Goal: Task Accomplishment & Management: Manage account settings

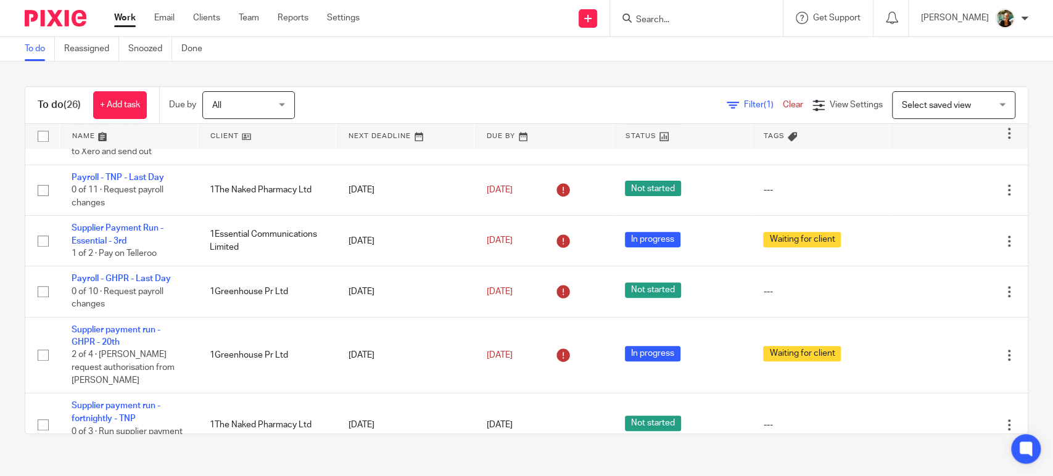
scroll to position [443, 0]
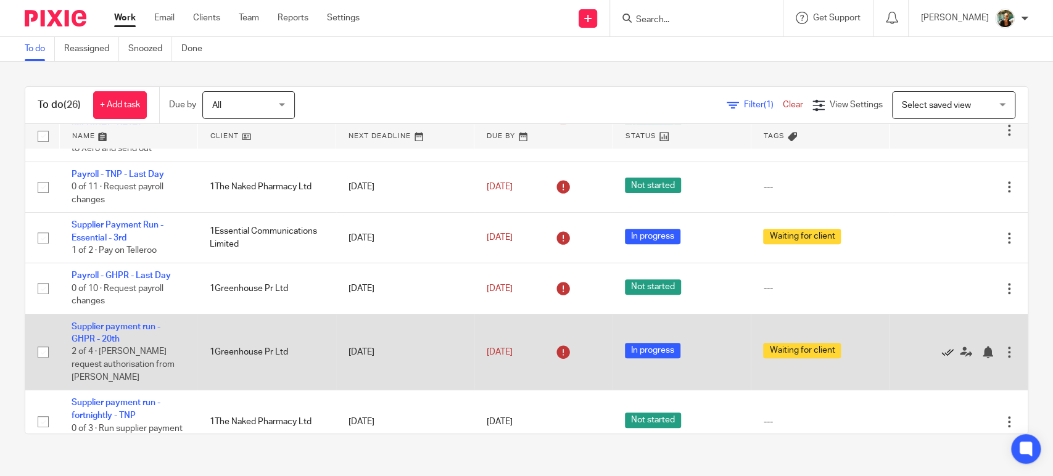
click at [941, 358] on icon at bounding box center [947, 352] width 12 height 12
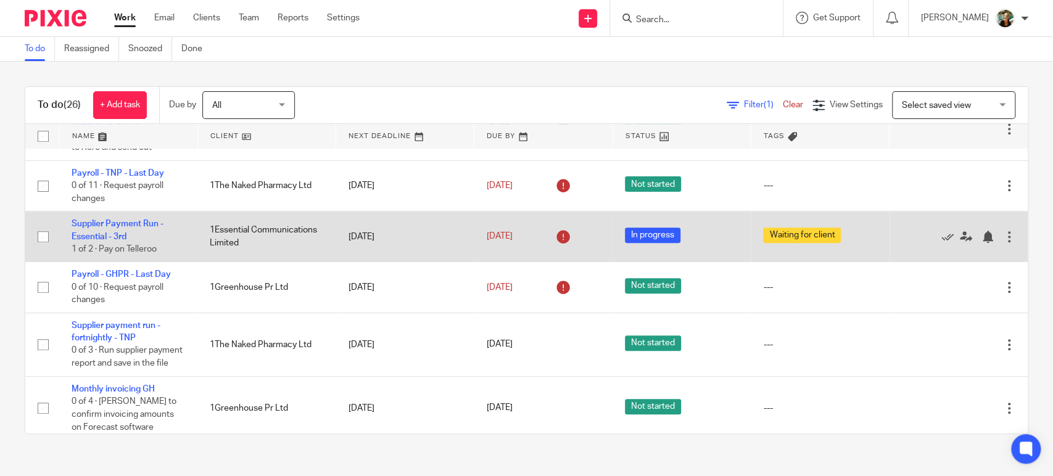
scroll to position [445, 0]
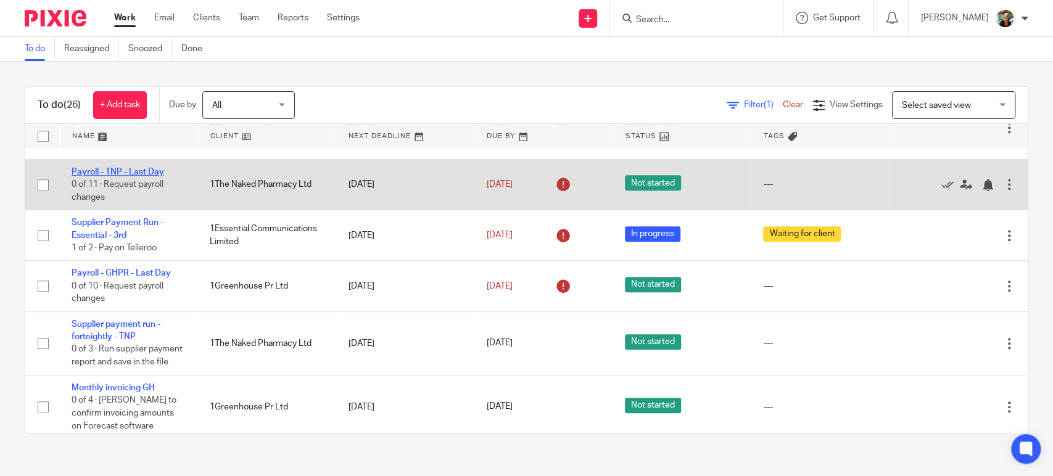
click at [144, 176] on link "Payroll - TNP - Last Day" at bounding box center [118, 172] width 93 height 9
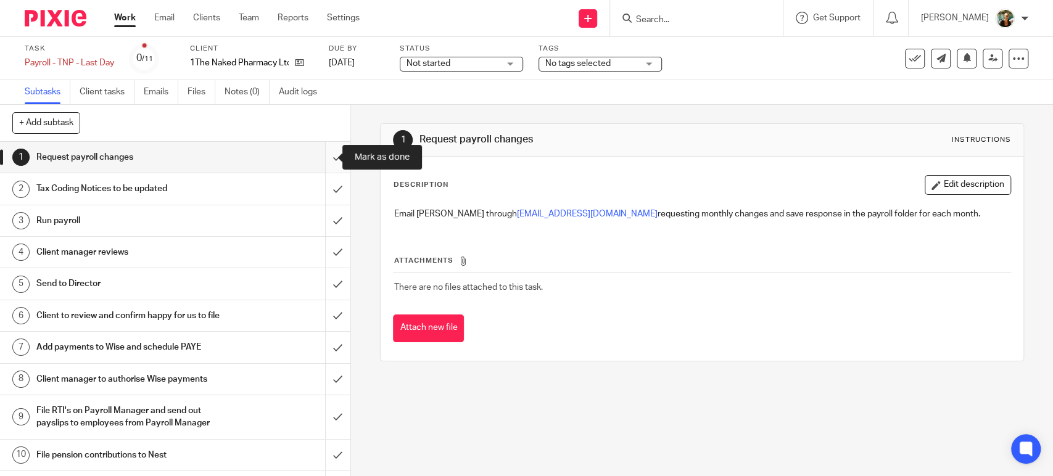
click at [329, 154] on input "submit" at bounding box center [175, 157] width 350 height 31
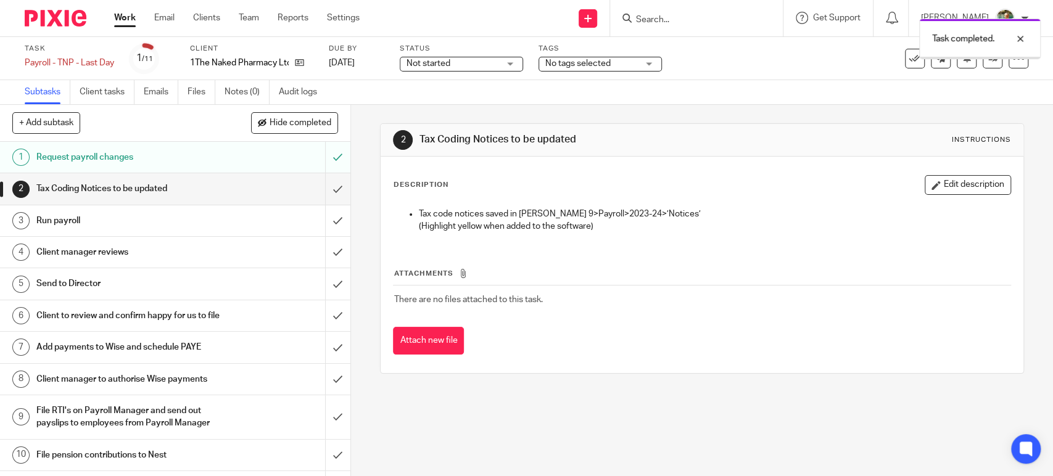
click at [470, 64] on span "Not started" at bounding box center [452, 63] width 93 height 13
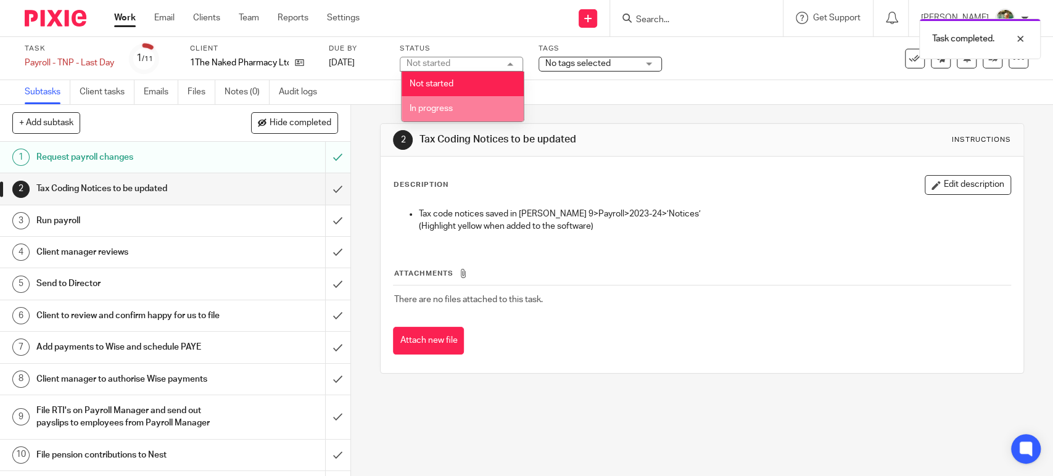
click at [466, 112] on li "In progress" at bounding box center [463, 108] width 122 height 25
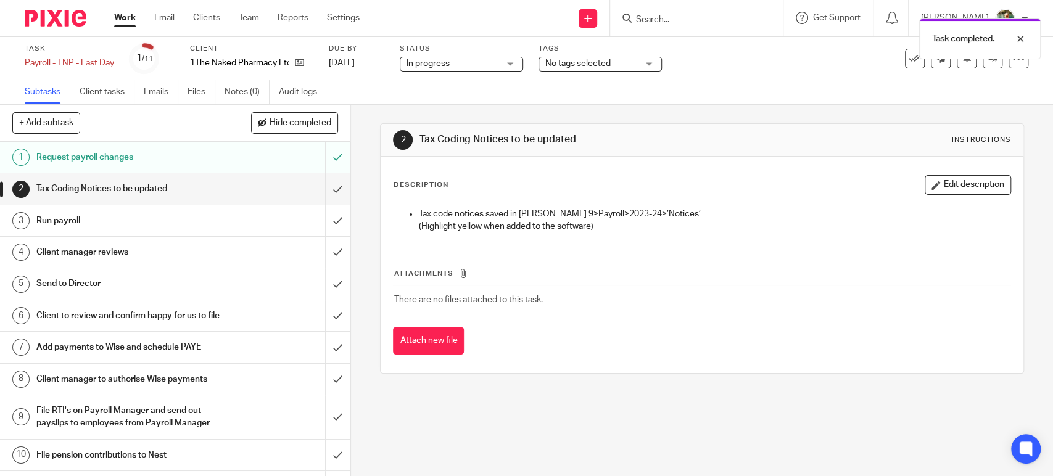
click at [590, 68] on span "No tags selected" at bounding box center [591, 63] width 93 height 13
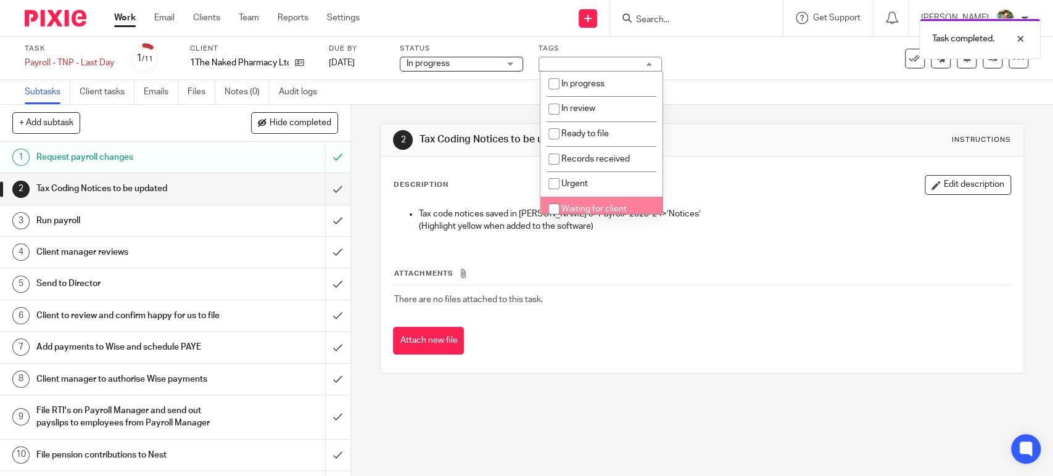
click at [587, 197] on li "Waiting for client" at bounding box center [601, 209] width 122 height 25
checkbox input "true"
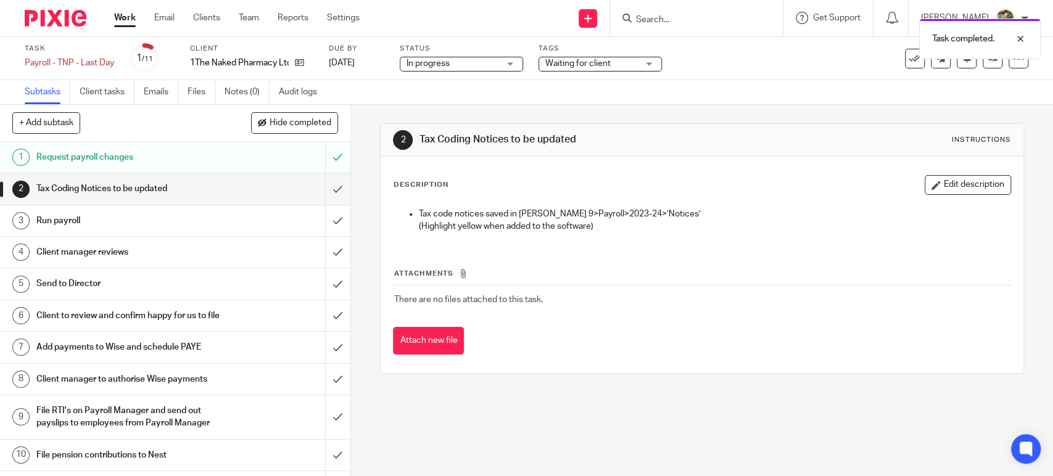
click at [459, 93] on div "Subtasks Client tasks Emails Files Notes (0) Audit logs" at bounding box center [526, 92] width 1053 height 25
click at [128, 22] on link "Work" at bounding box center [125, 18] width 22 height 12
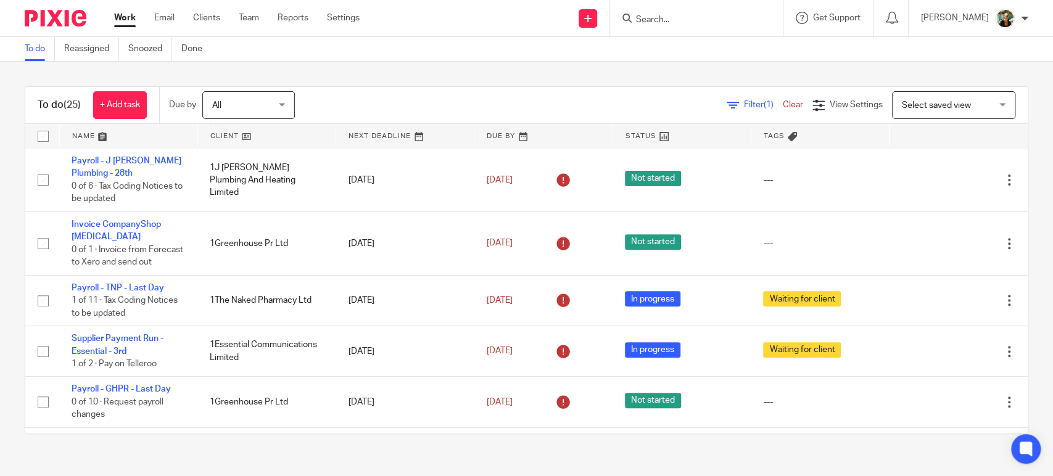
scroll to position [332, 0]
